Goal: Information Seeking & Learning: Learn about a topic

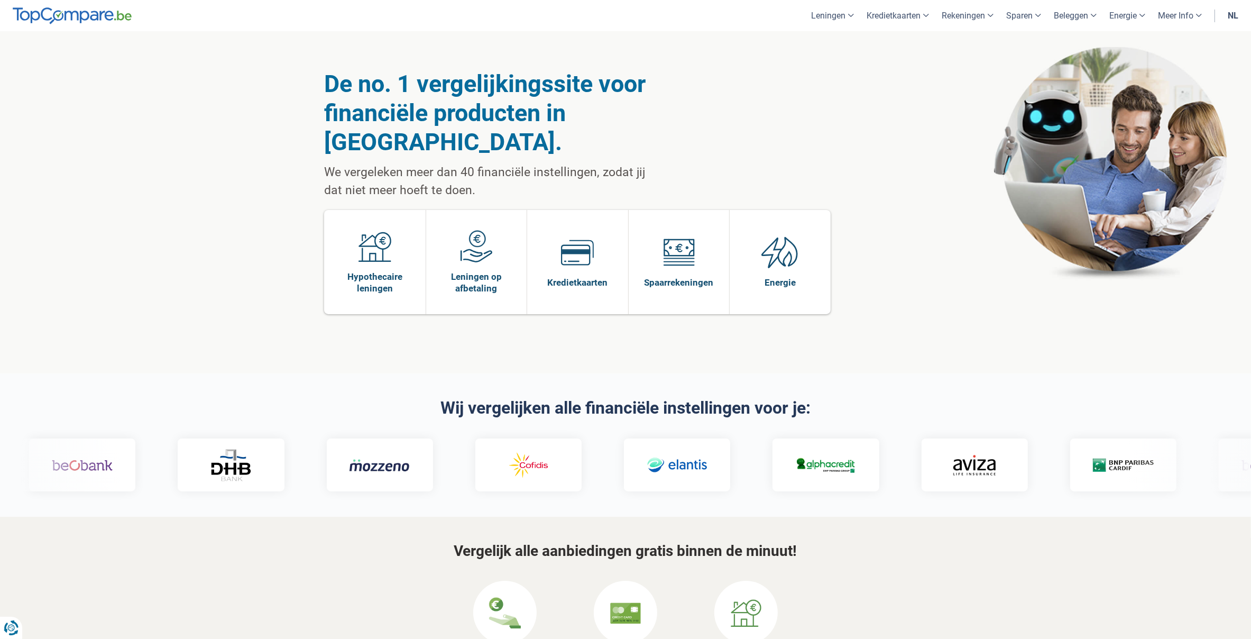
click at [1234, 17] on link "nl" at bounding box center [1232, 15] width 23 height 31
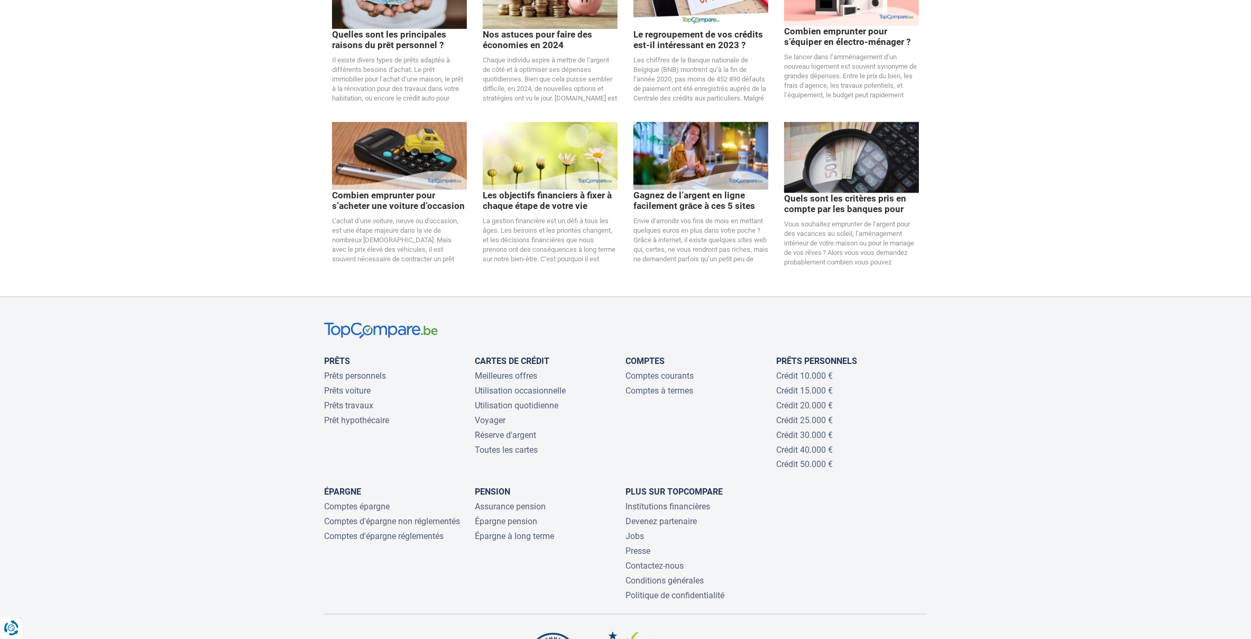
scroll to position [2144, 0]
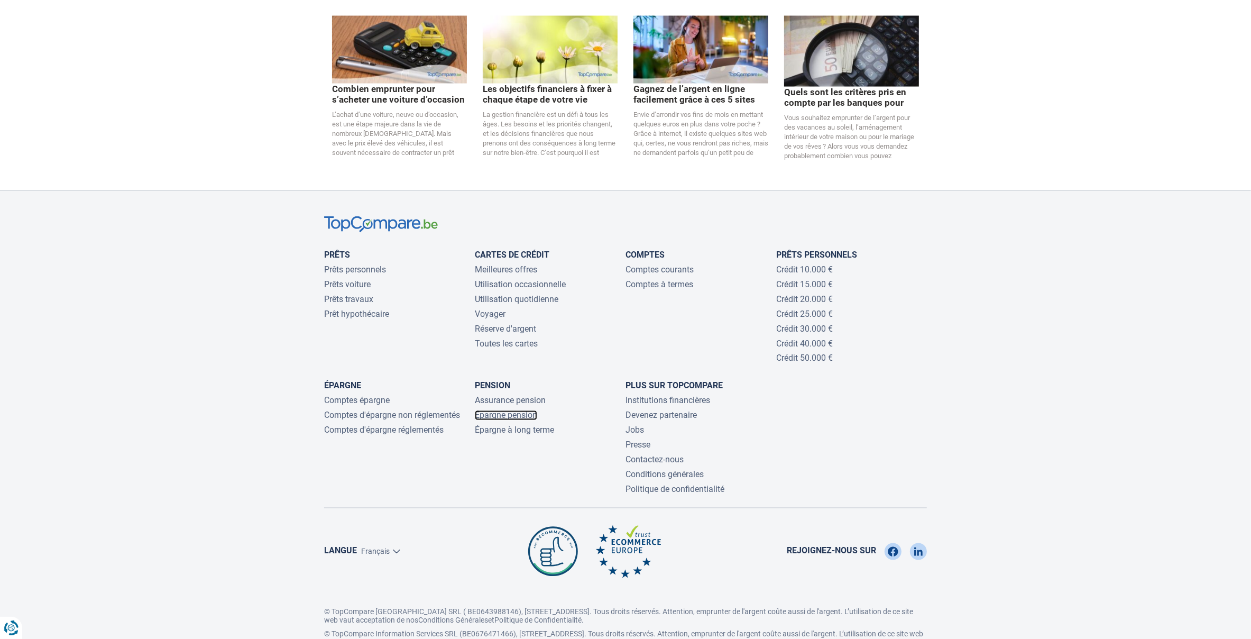
click at [518, 410] on link "Épargne pension" at bounding box center [506, 415] width 62 height 10
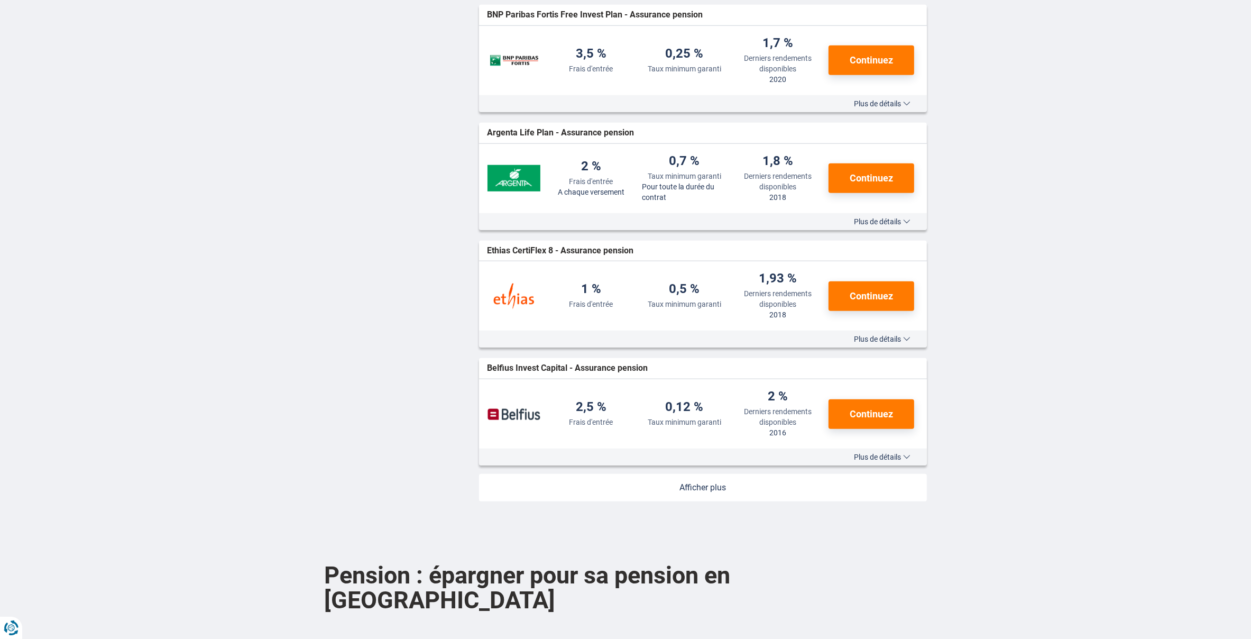
scroll to position [1253, 0]
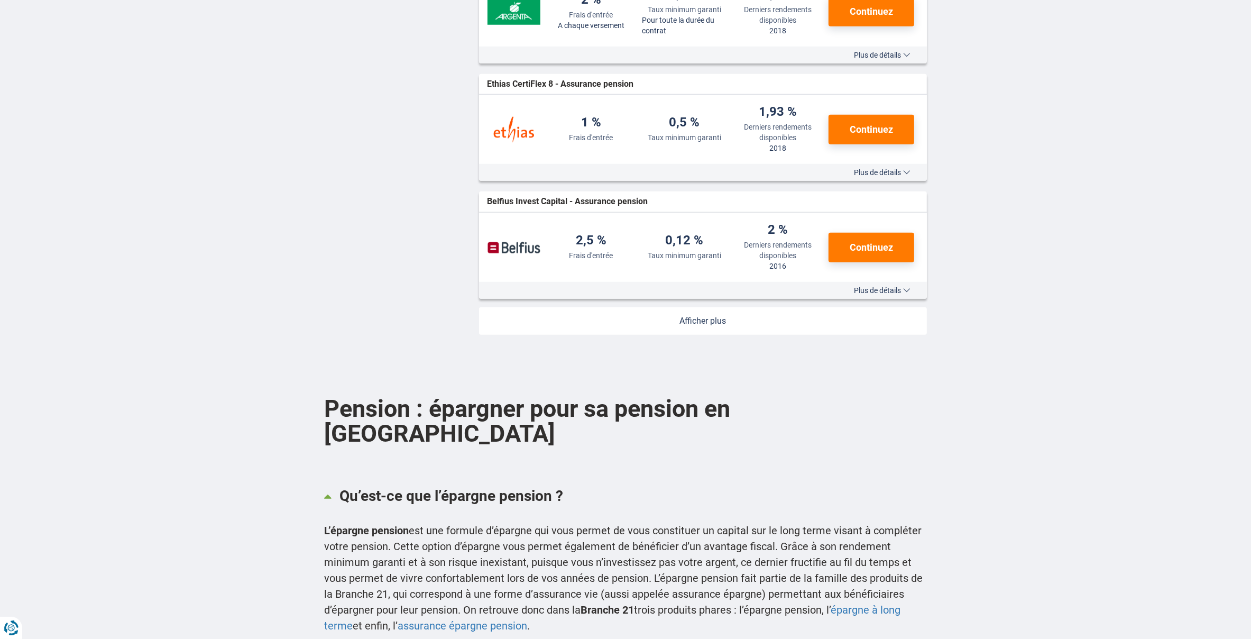
click at [695, 325] on link at bounding box center [703, 320] width 448 height 27
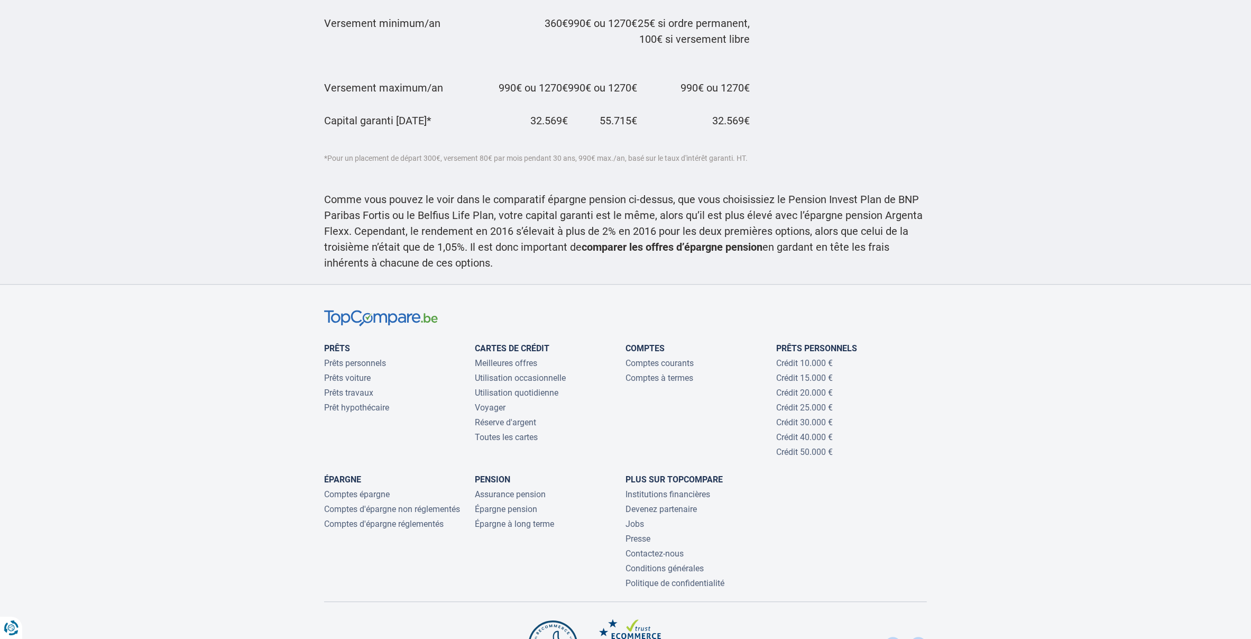
scroll to position [3544, 0]
